Goal: Information Seeking & Learning: Learn about a topic

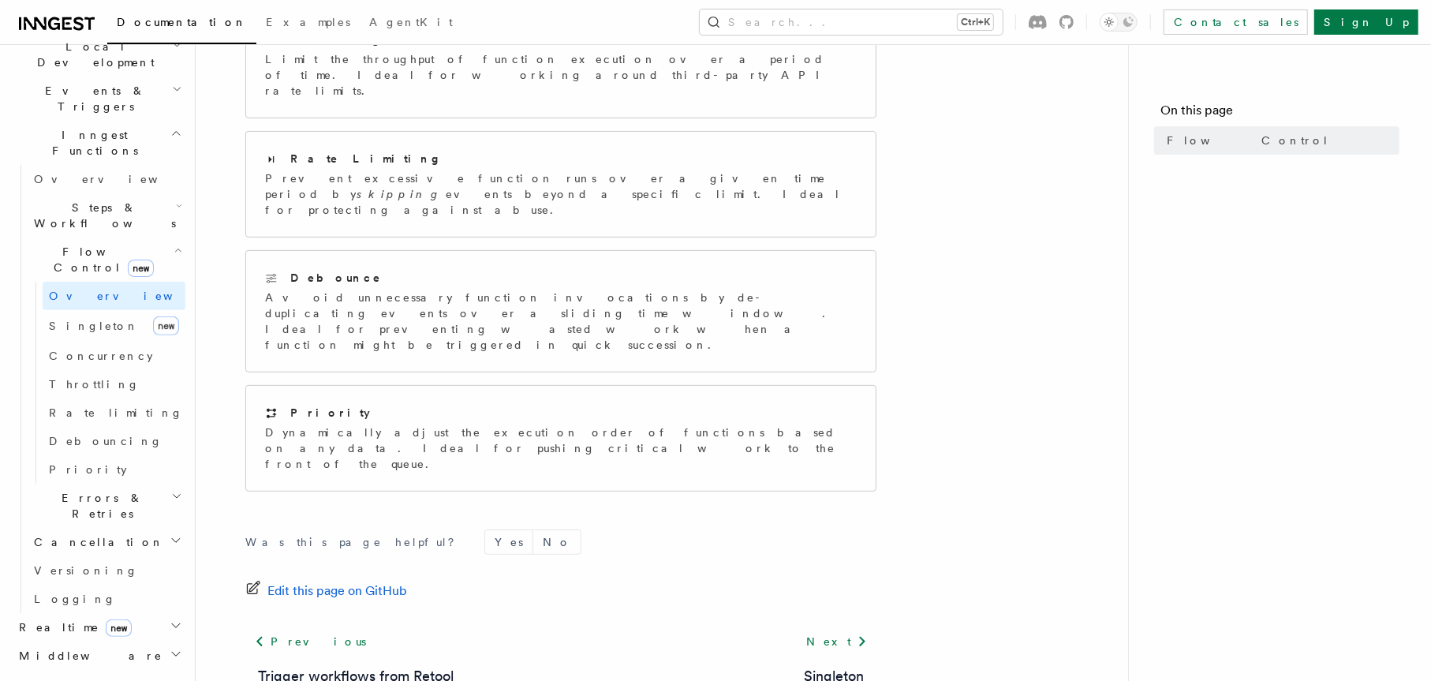
scroll to position [473, 0]
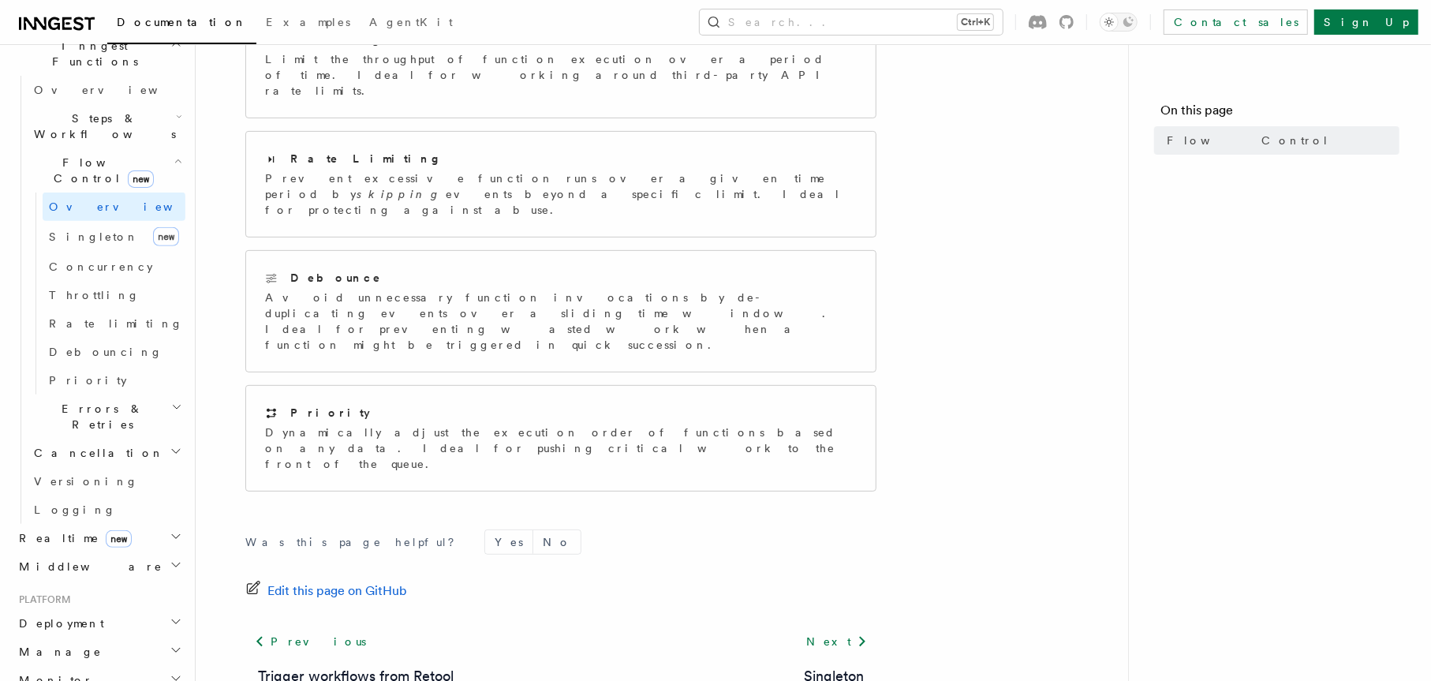
click at [170, 530] on icon "button" at bounding box center [176, 536] width 13 height 13
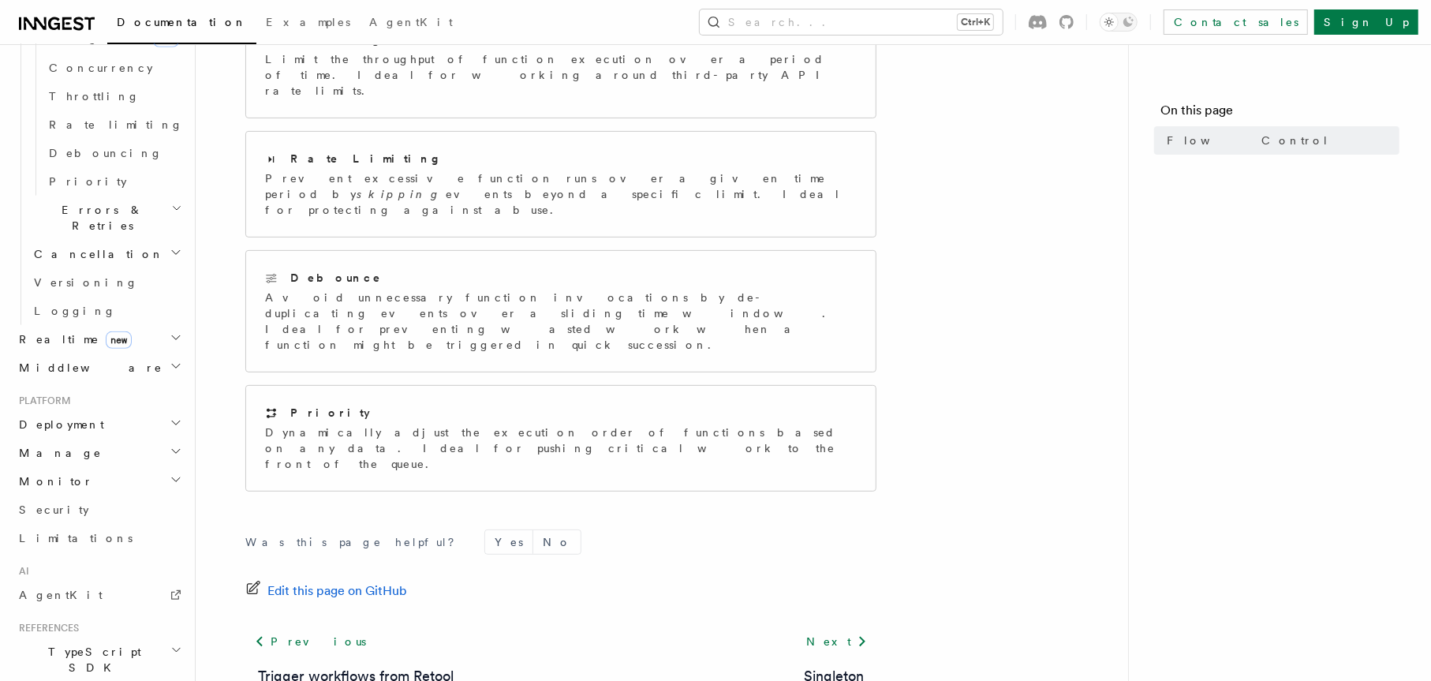
scroll to position [710, 0]
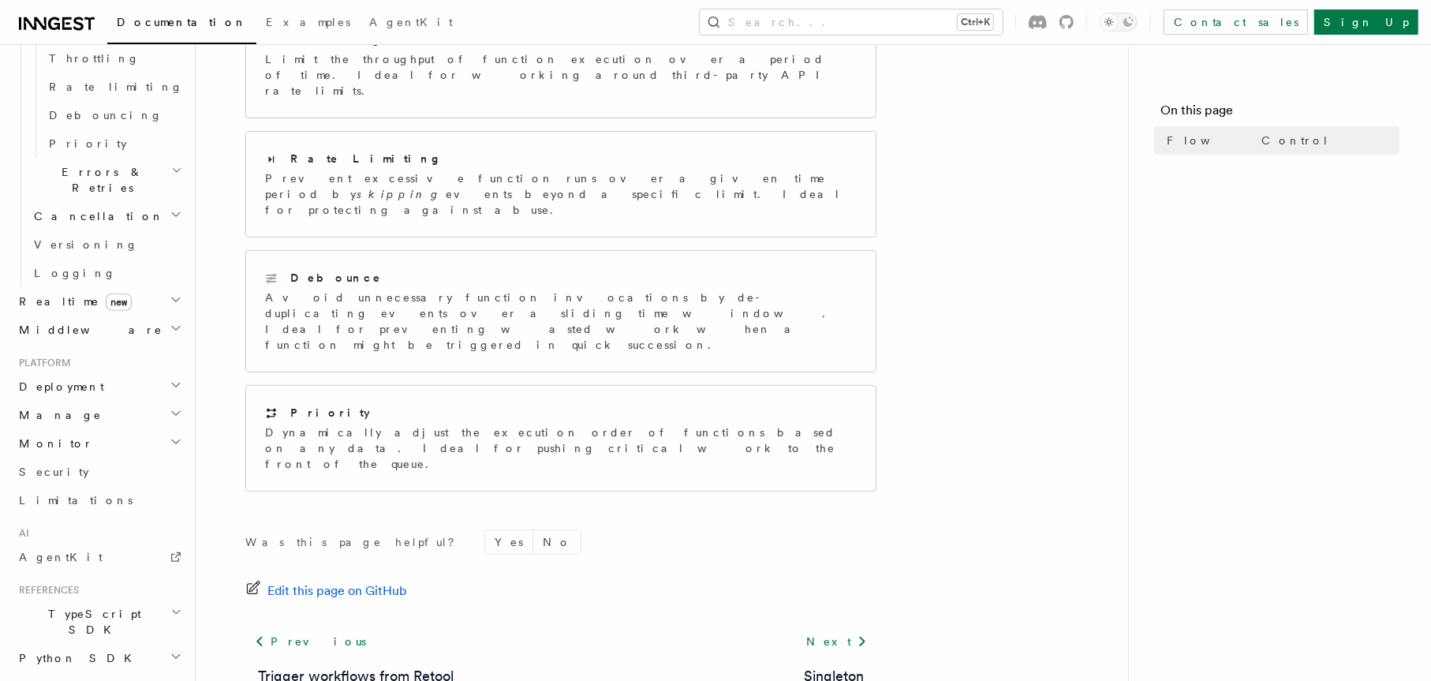
click at [172, 412] on icon "button" at bounding box center [176, 414] width 8 height 4
click at [170, 407] on icon "button" at bounding box center [176, 413] width 13 height 13
click at [172, 412] on icon "button" at bounding box center [176, 414] width 8 height 4
click at [170, 407] on icon "button" at bounding box center [176, 413] width 13 height 13
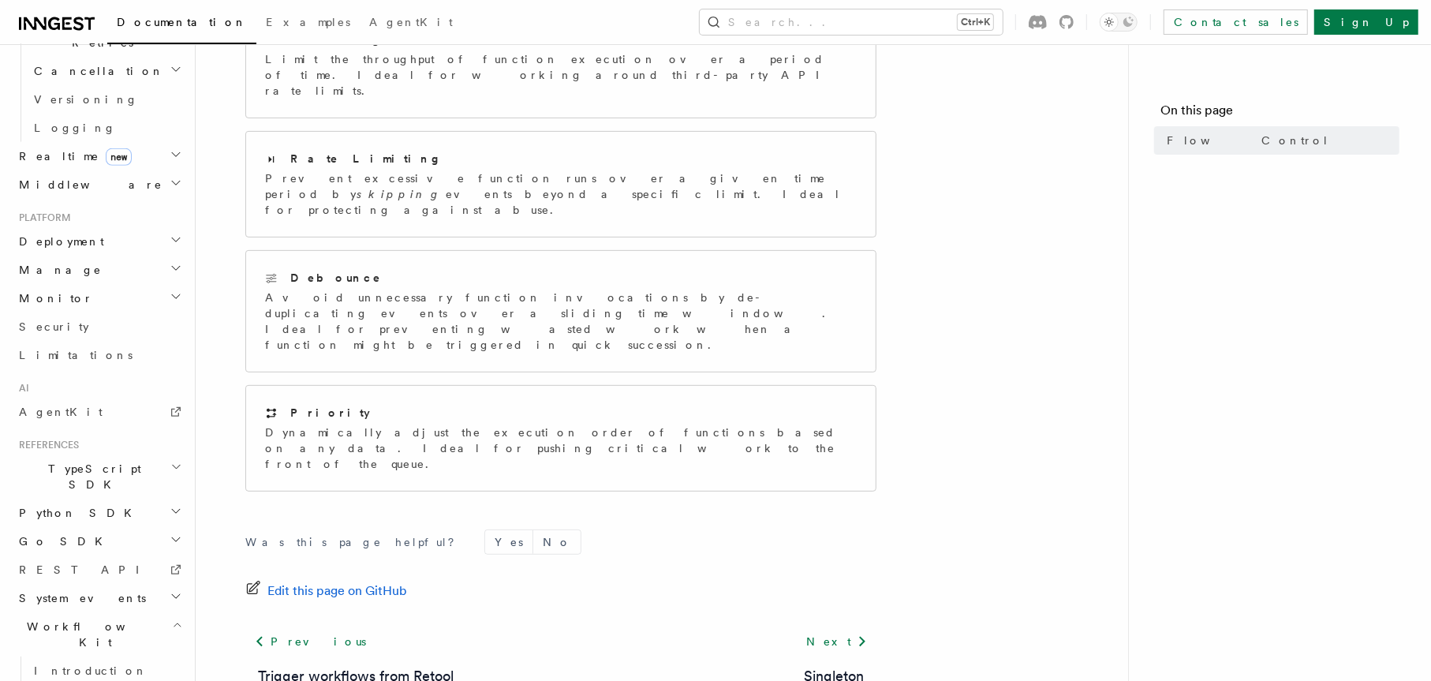
scroll to position [925, 0]
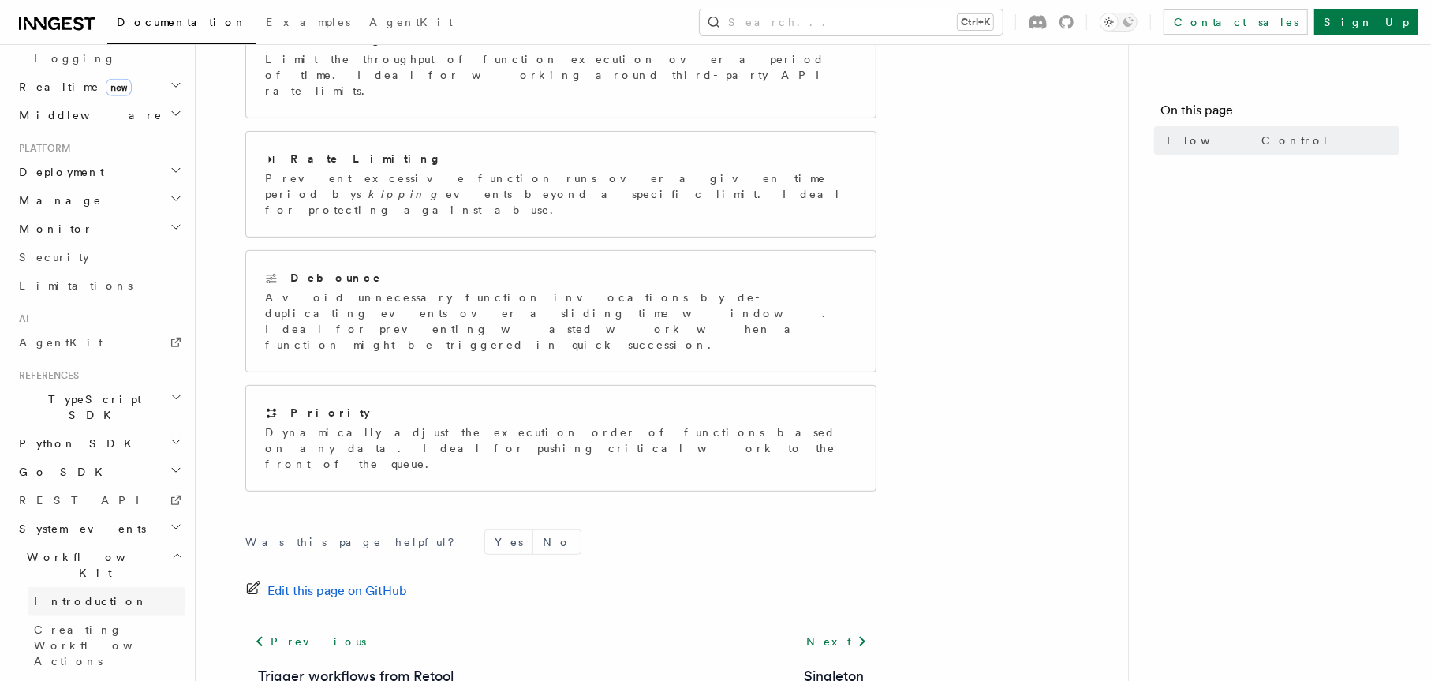
click at [110, 587] on link "Introduction" at bounding box center [107, 601] width 158 height 28
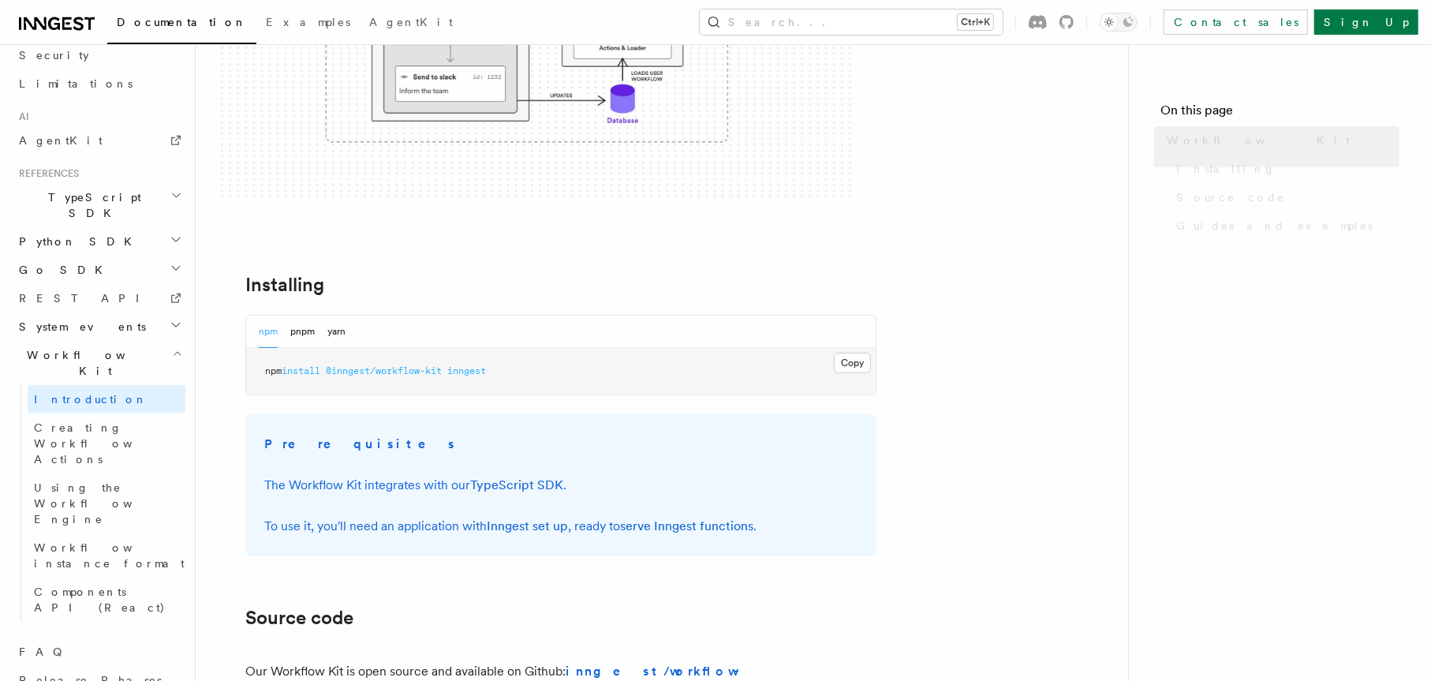
scroll to position [723, 0]
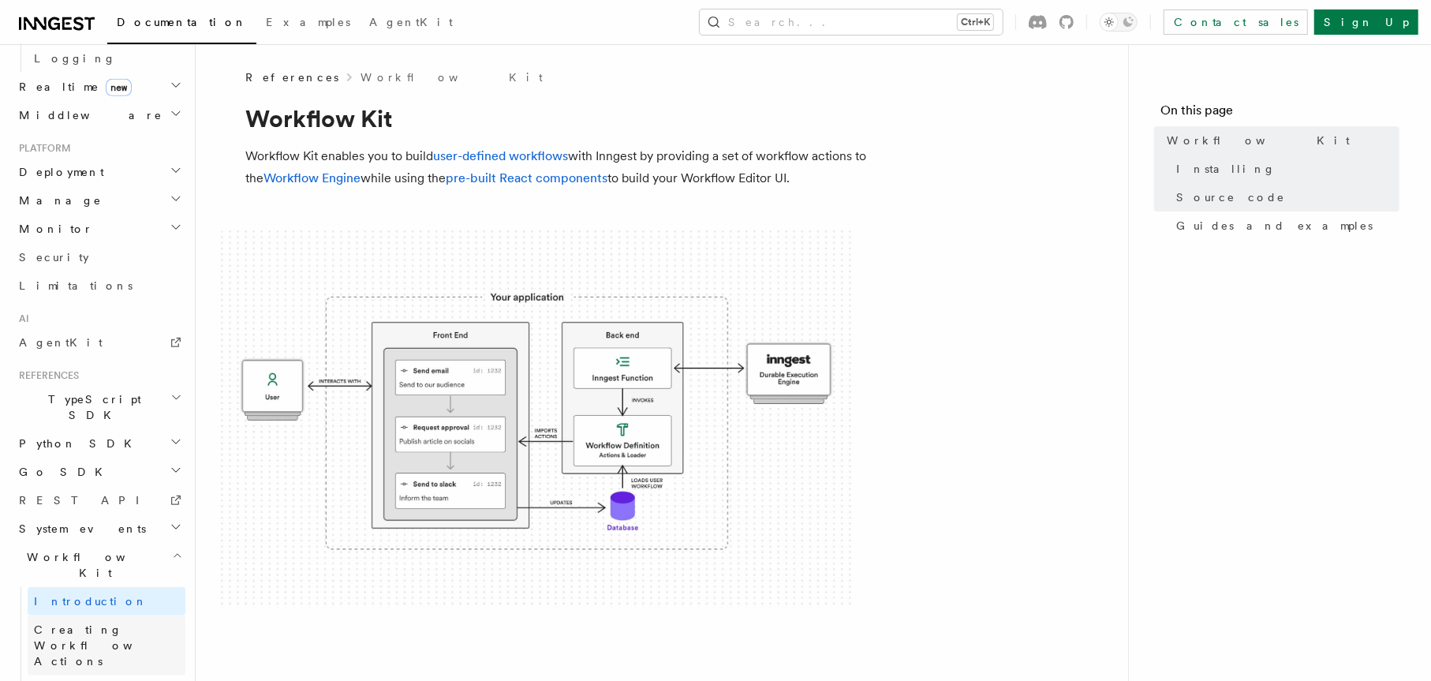
click at [108, 615] on link "Creating Workflow Actions" at bounding box center [107, 645] width 158 height 60
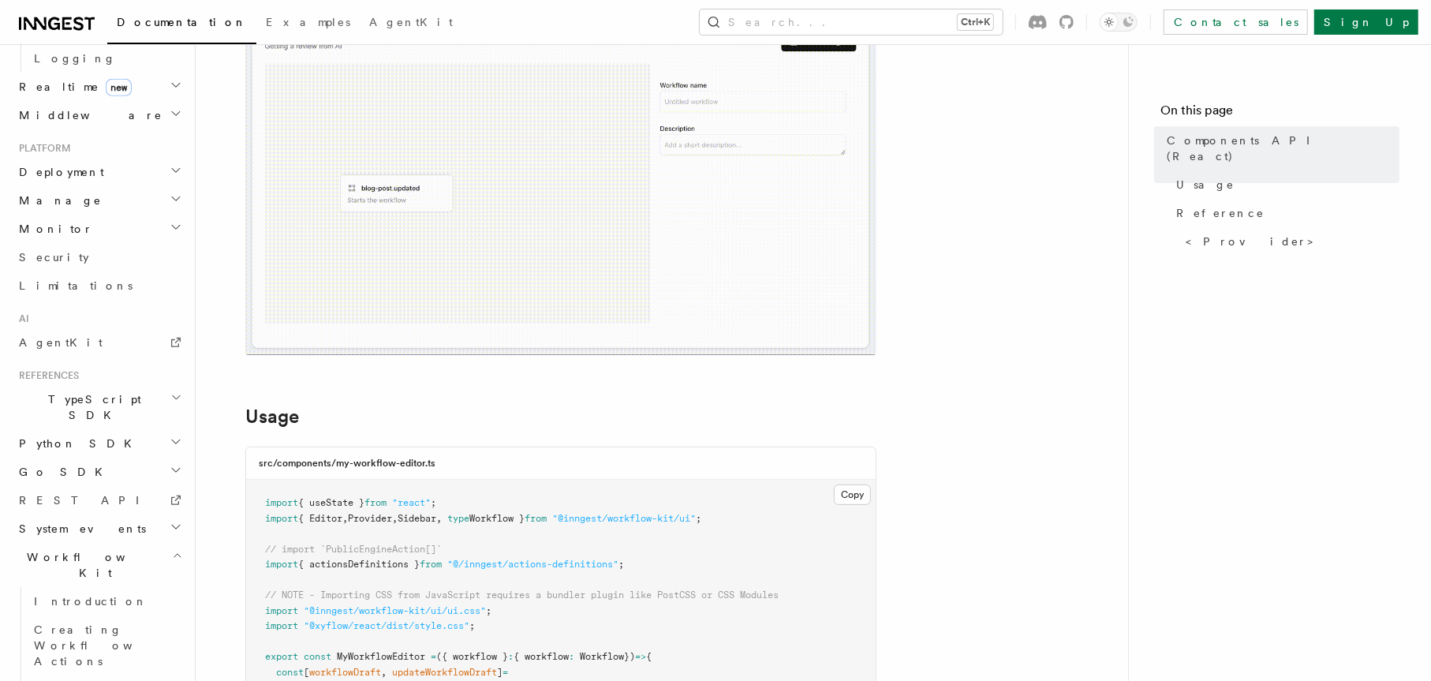
scroll to position [316, 0]
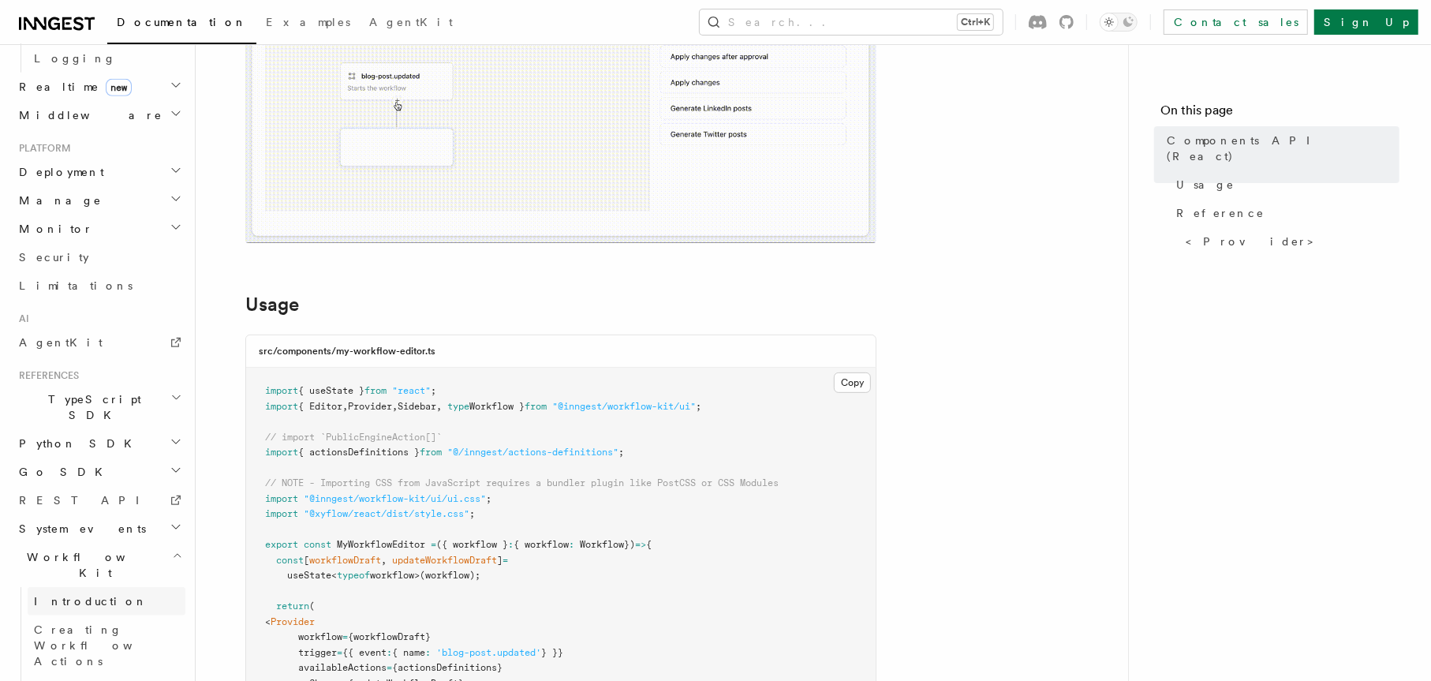
click at [93, 587] on link "Introduction" at bounding box center [107, 601] width 158 height 28
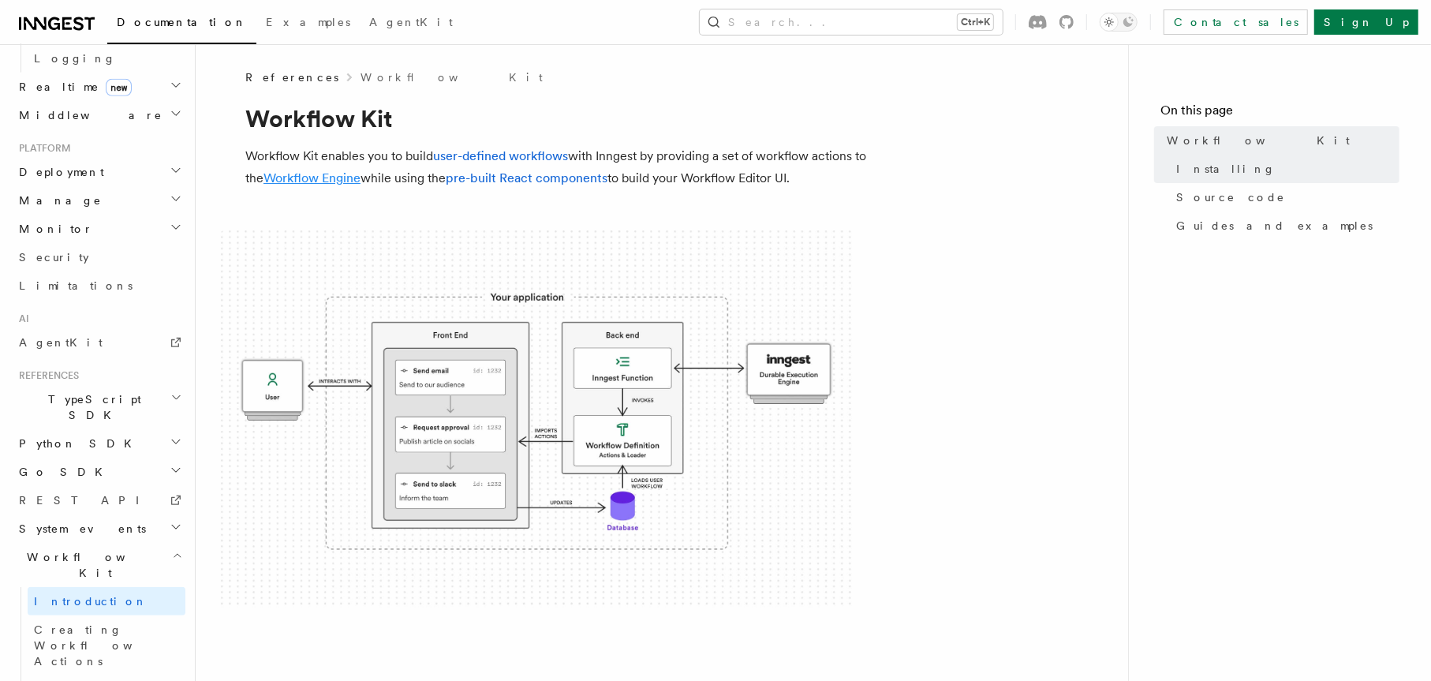
click at [320, 182] on link "Workflow Engine" at bounding box center [312, 177] width 97 height 15
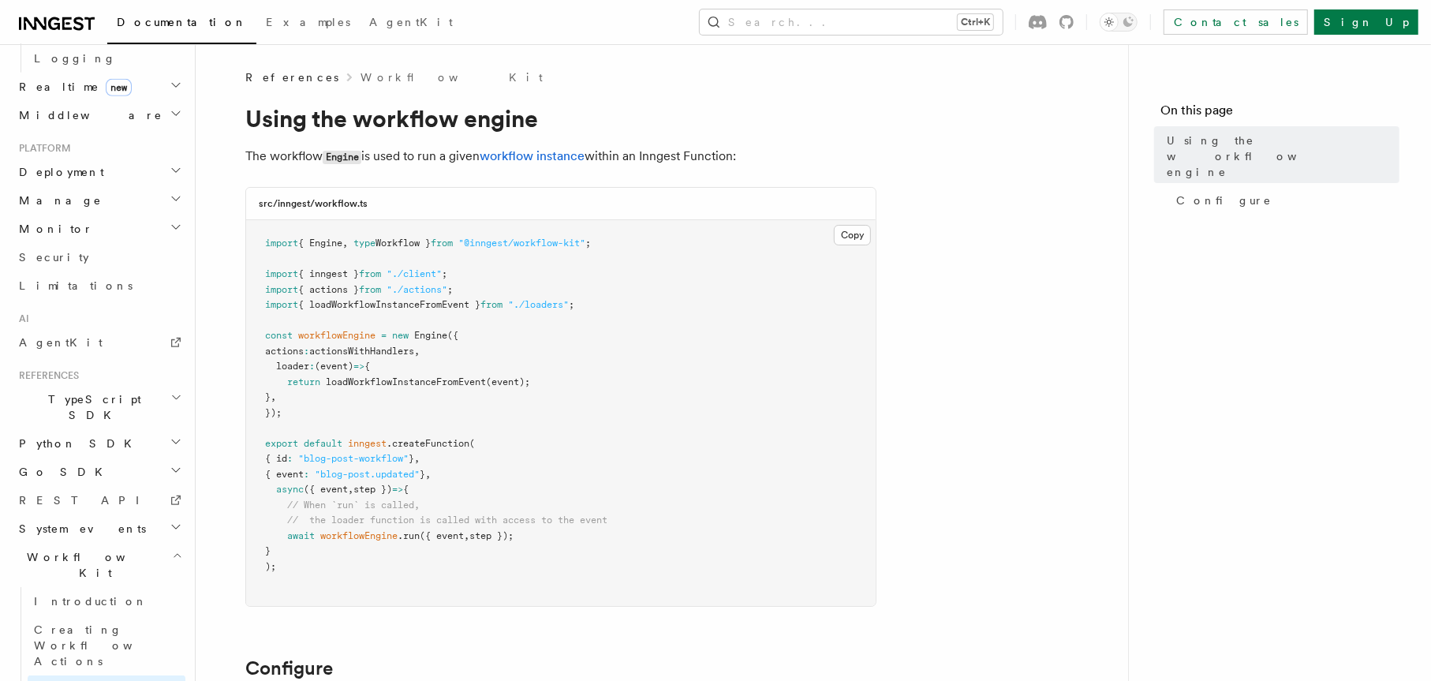
click at [151, 514] on h2 "System events" at bounding box center [99, 528] width 173 height 28
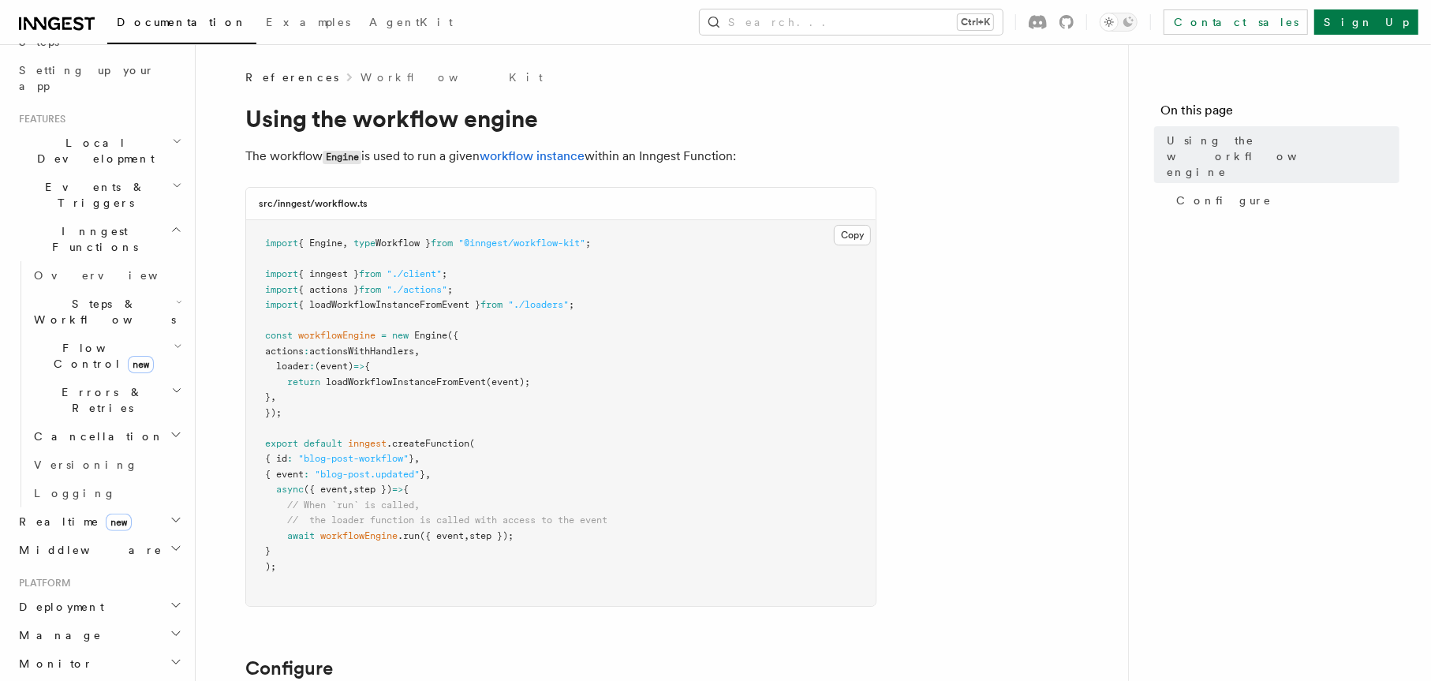
scroll to position [249, 0]
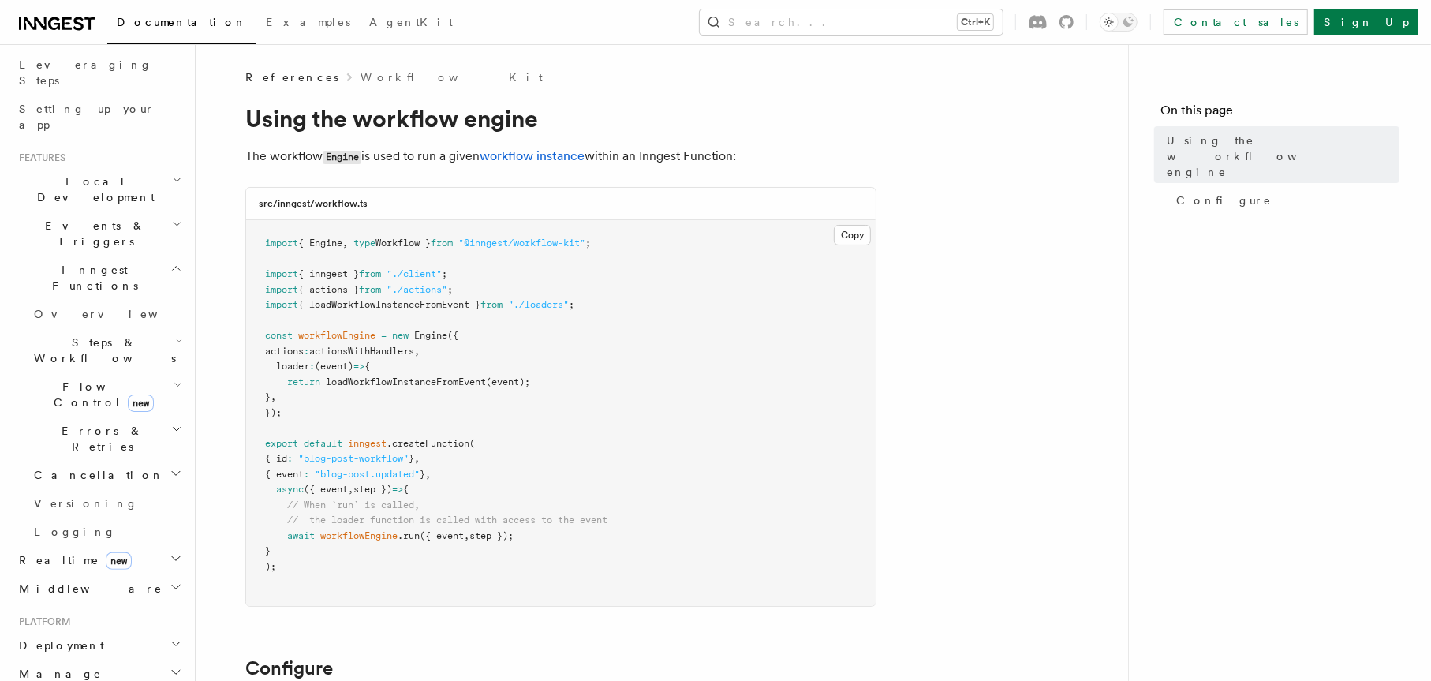
click at [169, 328] on h2 "Steps & Workflows" at bounding box center [107, 350] width 158 height 44
click at [116, 502] on link "AI Inference new" at bounding box center [114, 524] width 143 height 44
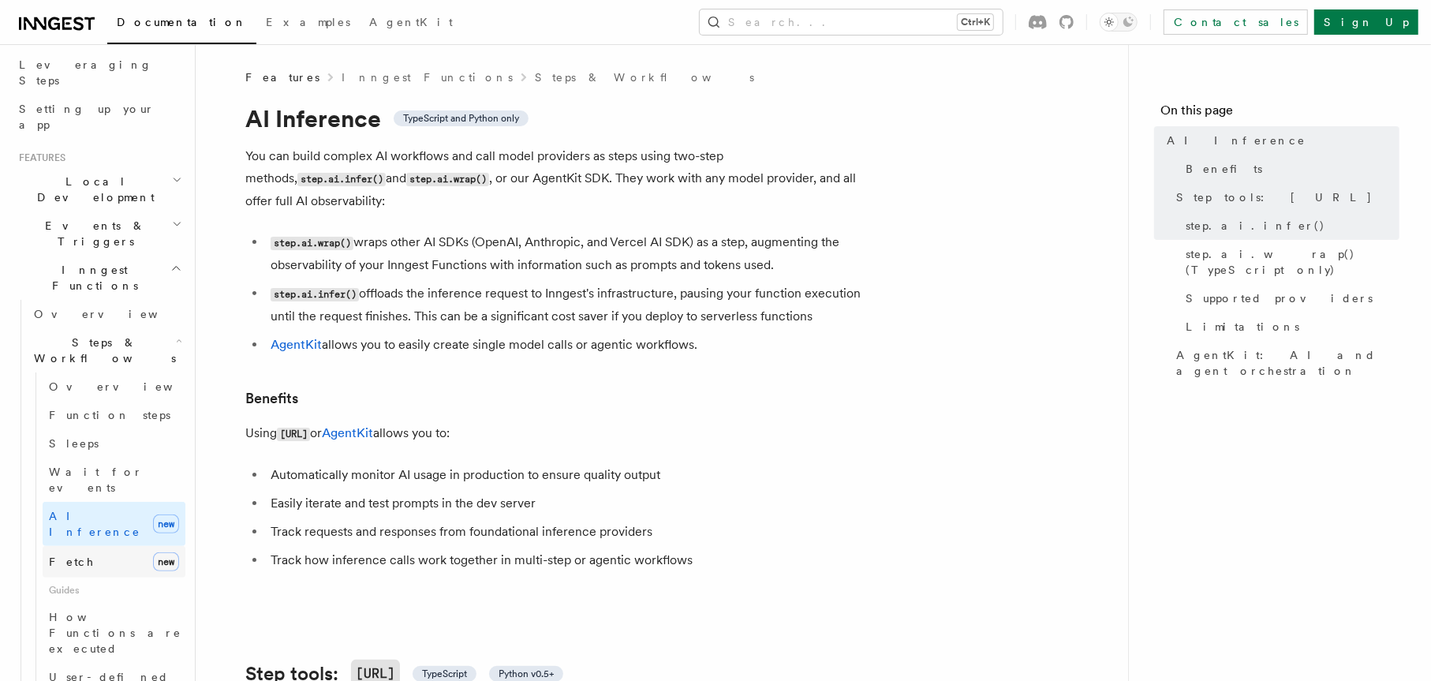
click at [109, 546] on link "Fetch new" at bounding box center [114, 562] width 143 height 32
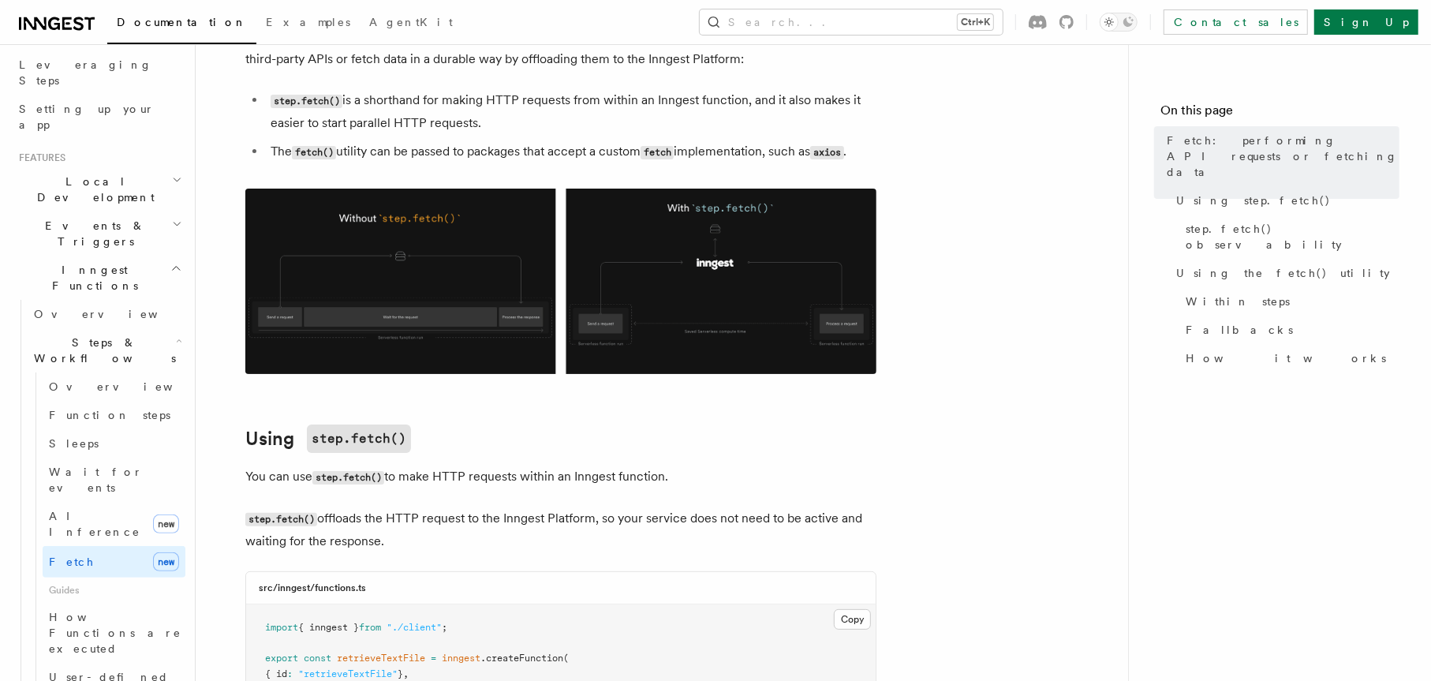
scroll to position [158, 0]
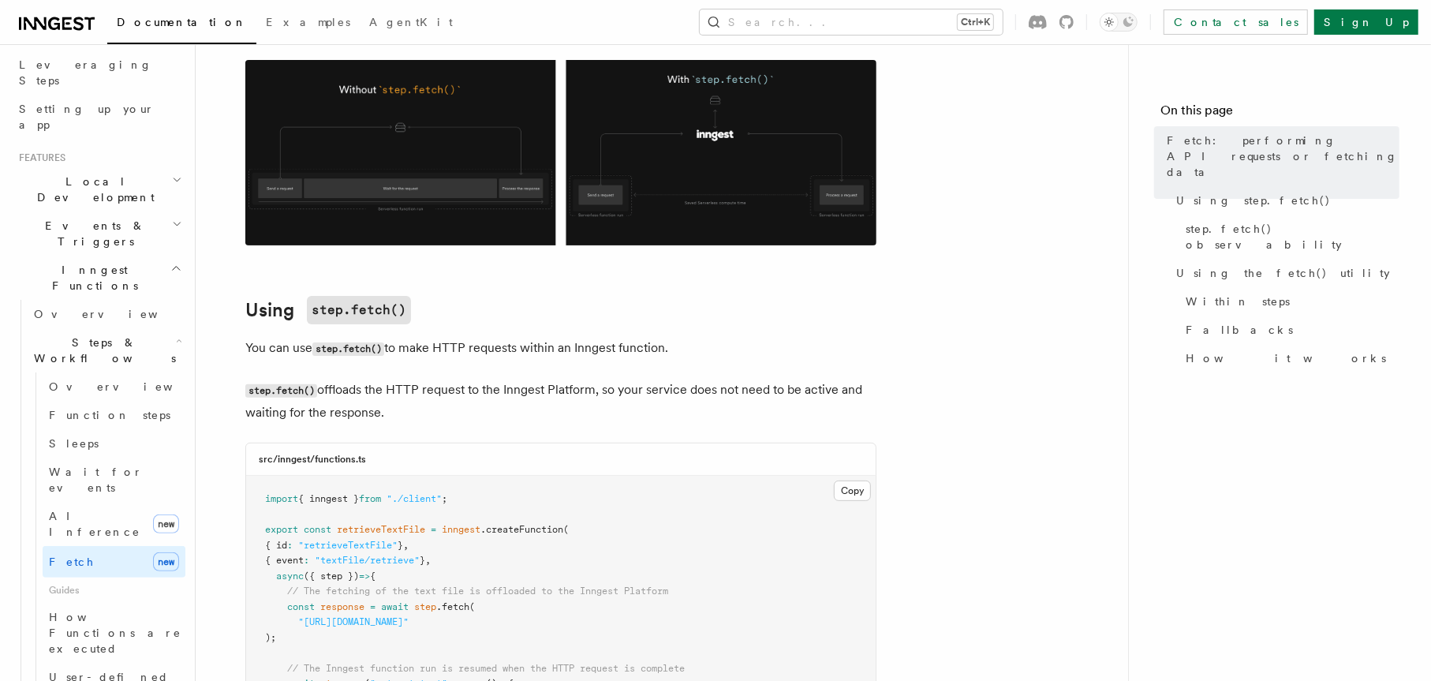
drag, startPoint x: 449, startPoint y: 521, endPoint x: 445, endPoint y: 531, distance: 11.0
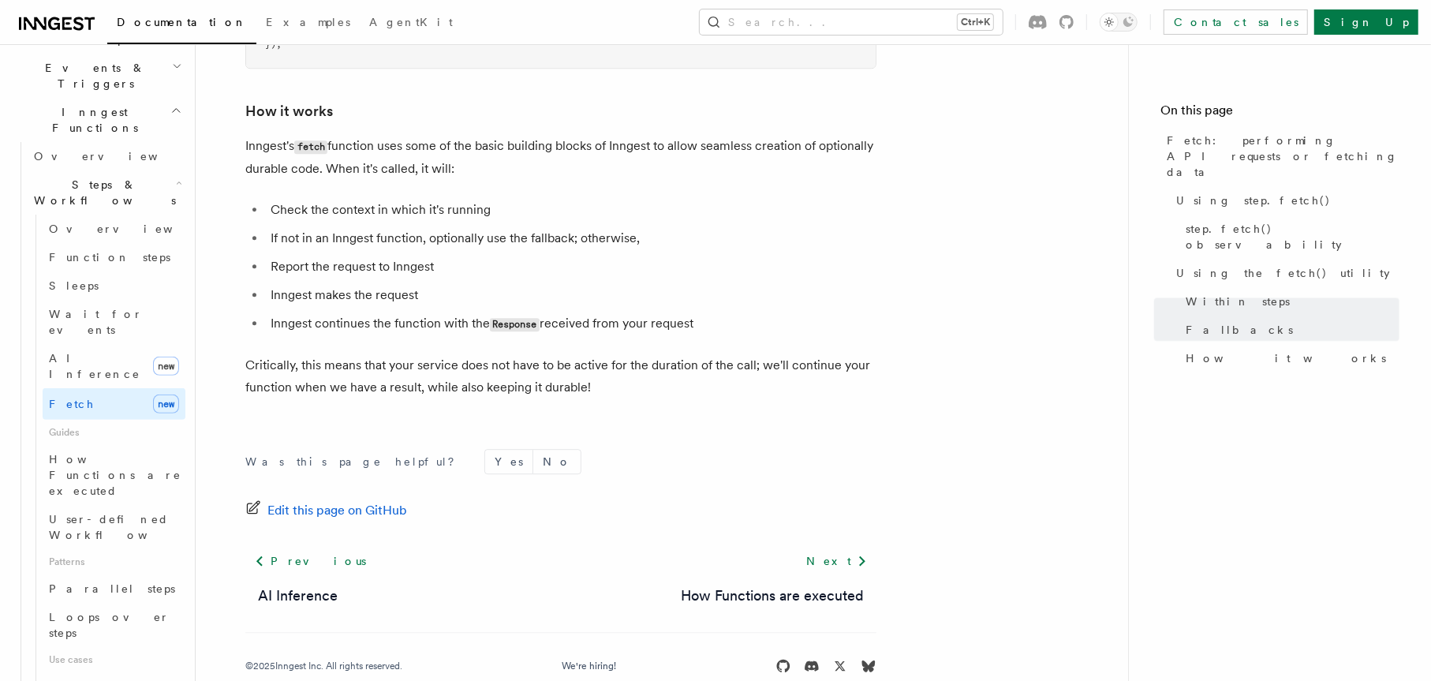
scroll to position [3735, 0]
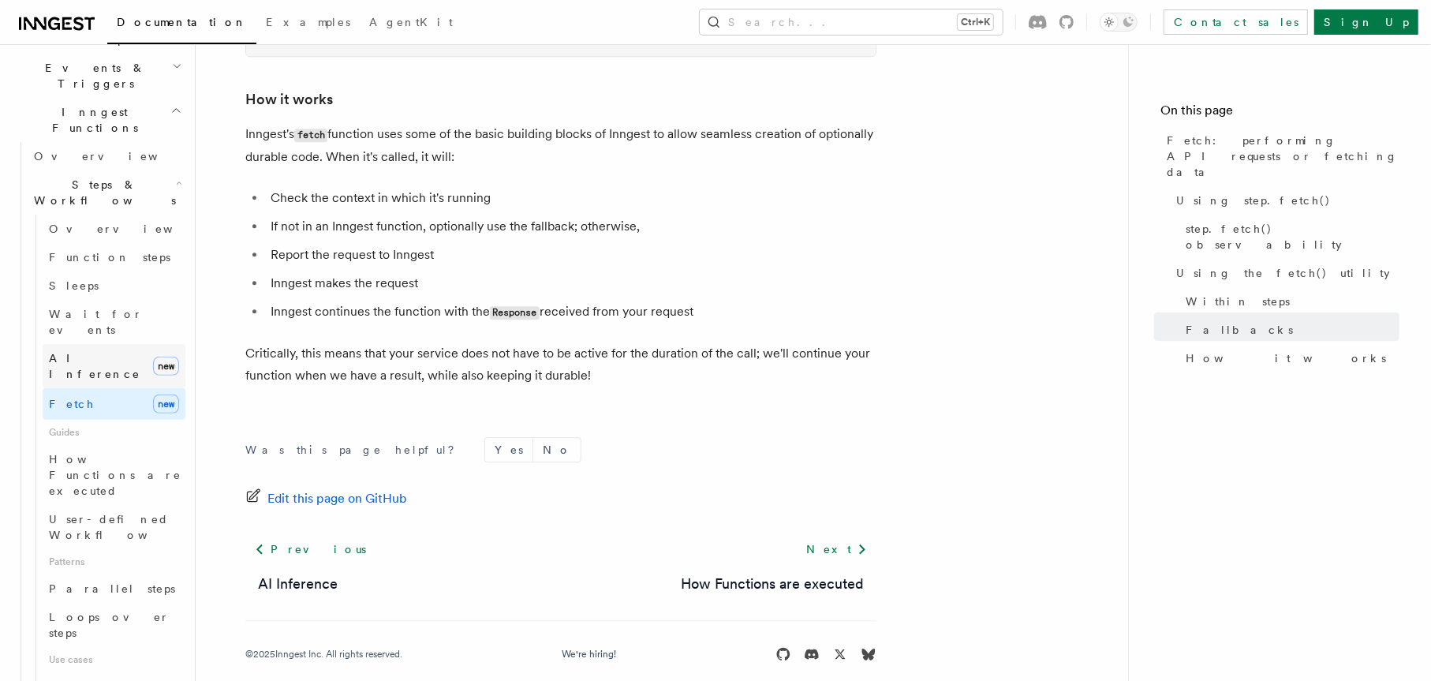
click at [80, 352] on span "AI Inference" at bounding box center [95, 366] width 92 height 28
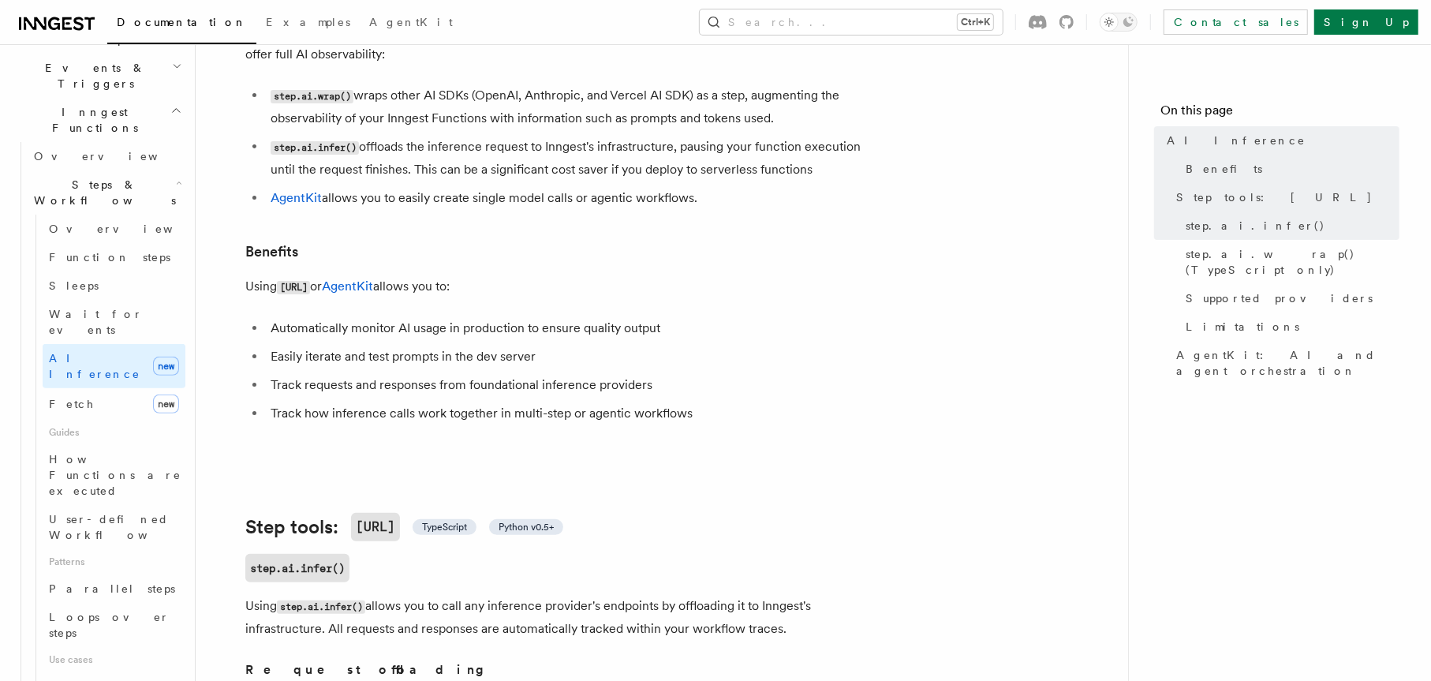
scroll to position [79, 0]
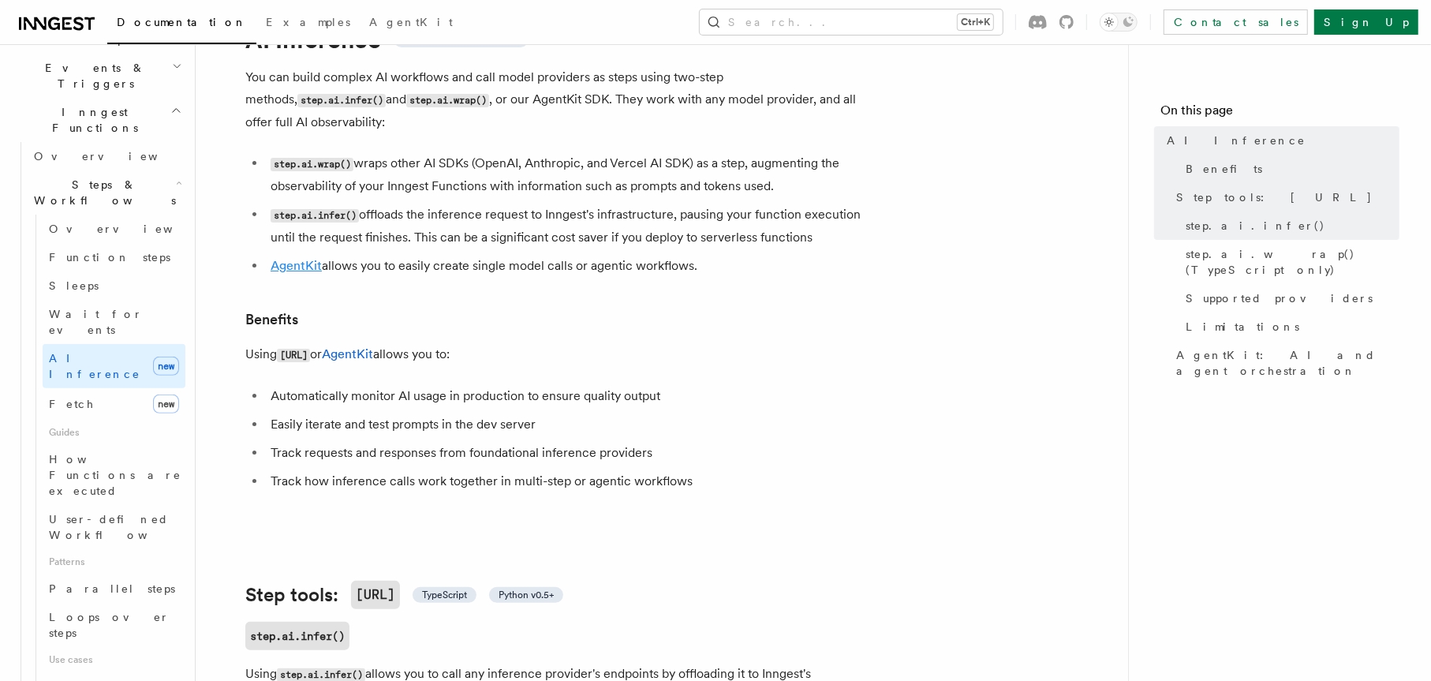
click at [298, 258] on link "AgentKit" at bounding box center [296, 265] width 51 height 15
